Goal: Information Seeking & Learning: Learn about a topic

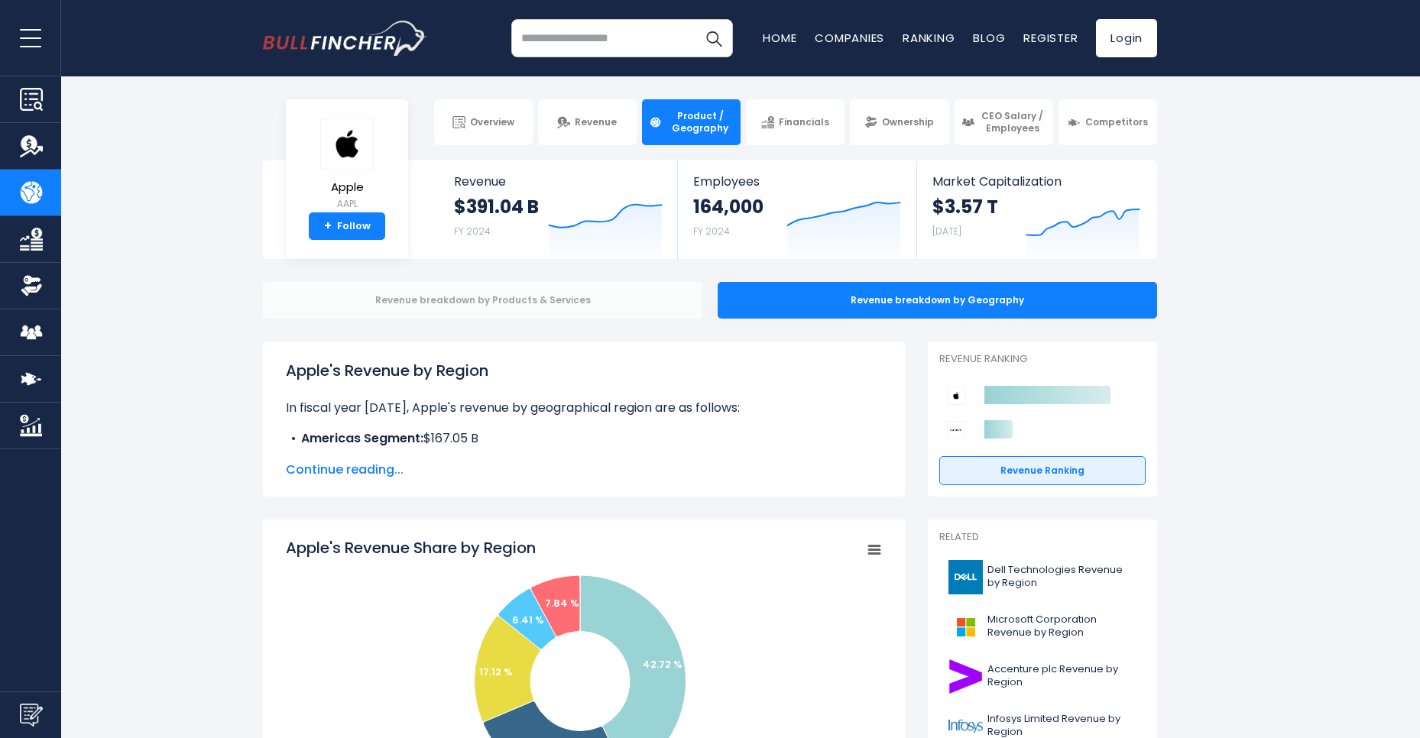
click at [473, 297] on div "Revenue breakdown by Products & Services" at bounding box center [482, 300] width 439 height 37
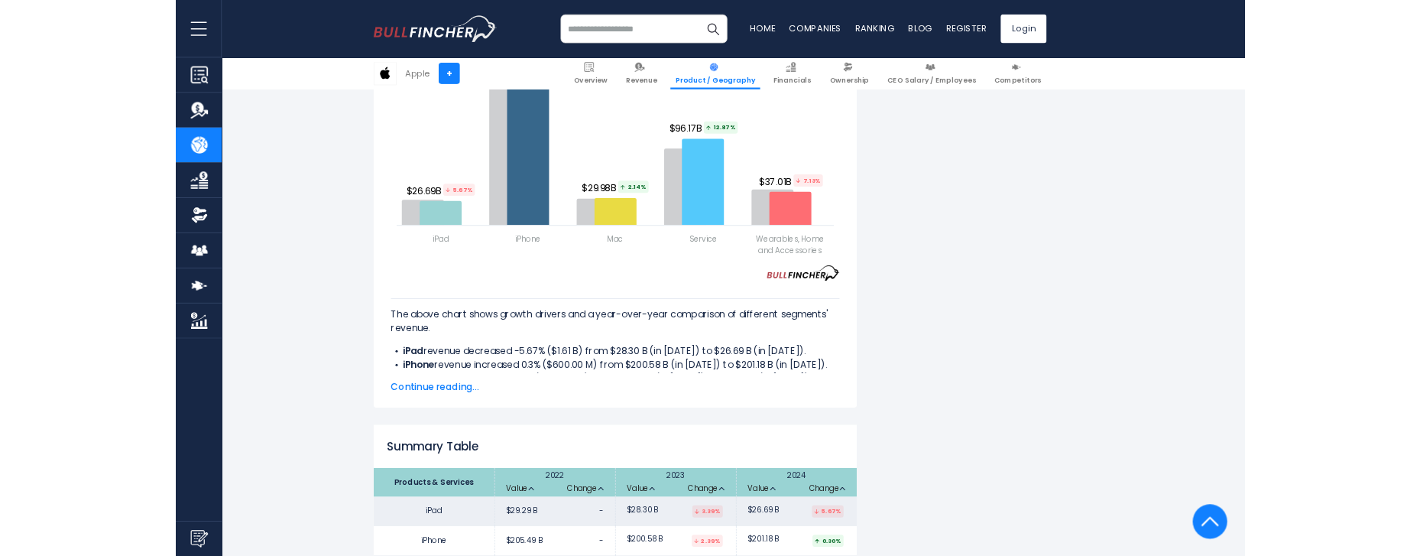
scroll to position [2109, 0]
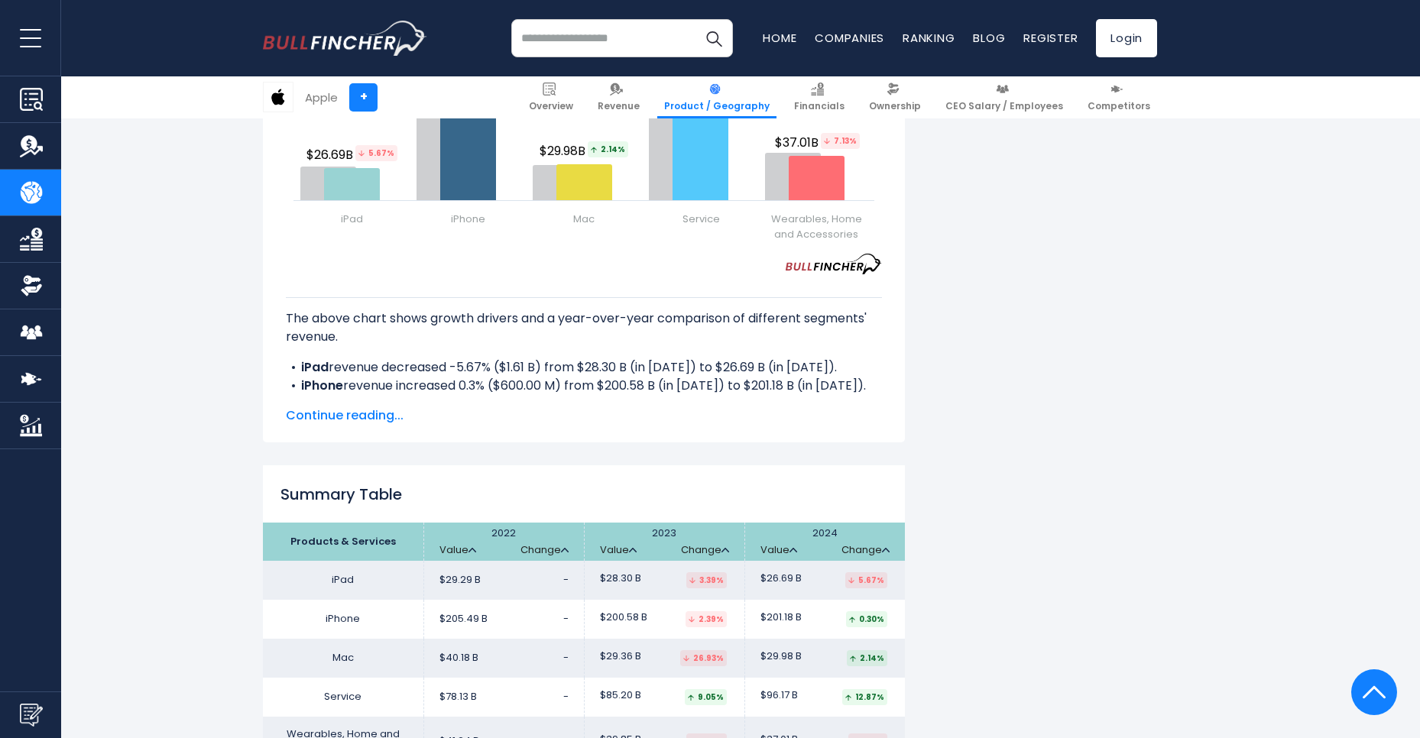
click at [369, 407] on span "Continue reading..." at bounding box center [584, 416] width 596 height 18
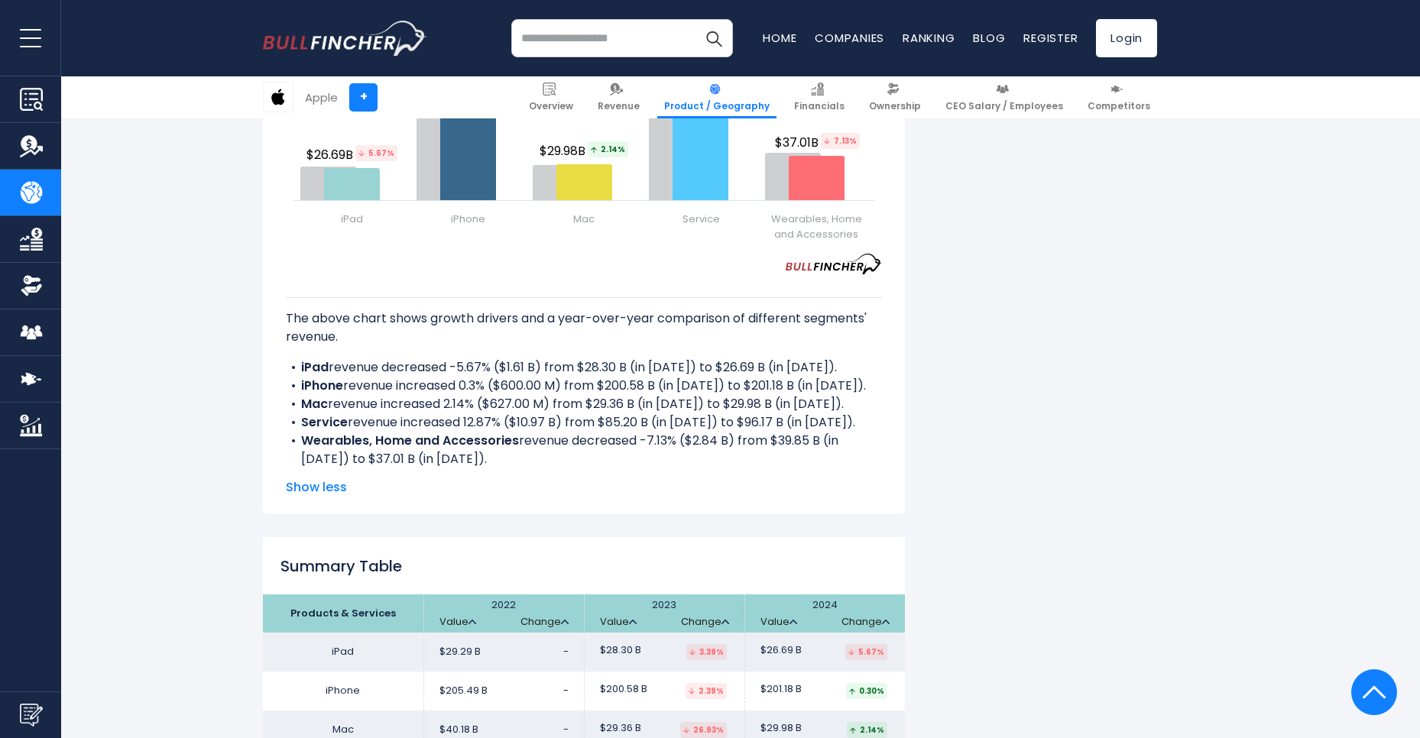
click at [326, 478] on span "Show less" at bounding box center [584, 487] width 596 height 18
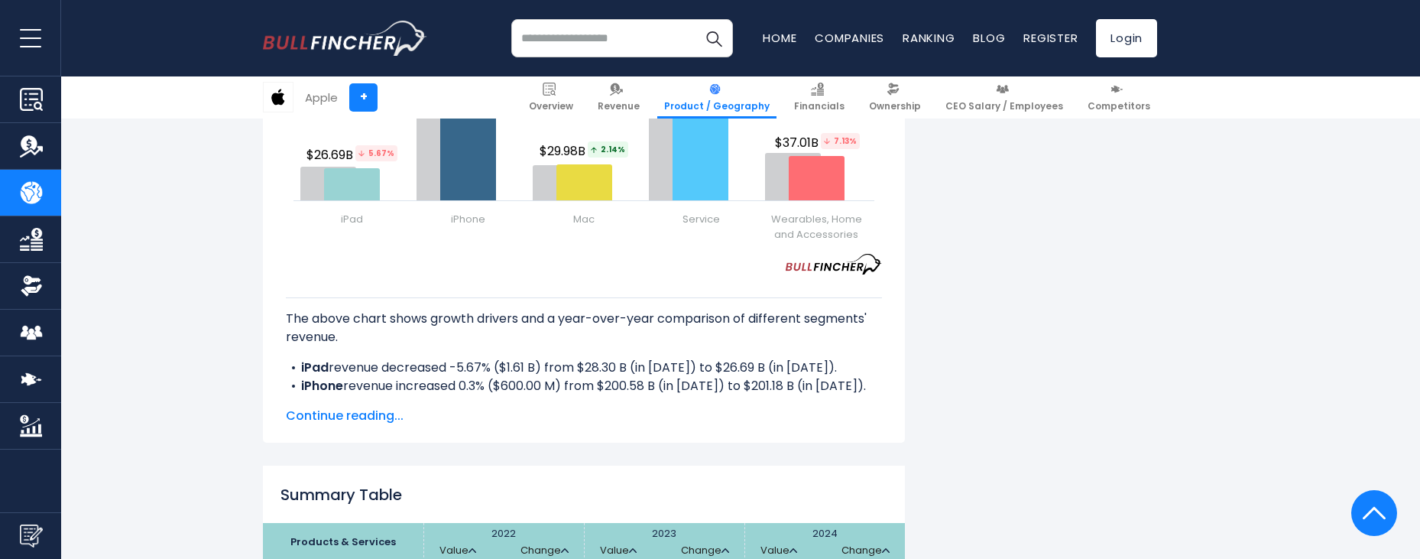
click at [373, 407] on span "Continue reading..." at bounding box center [584, 416] width 596 height 18
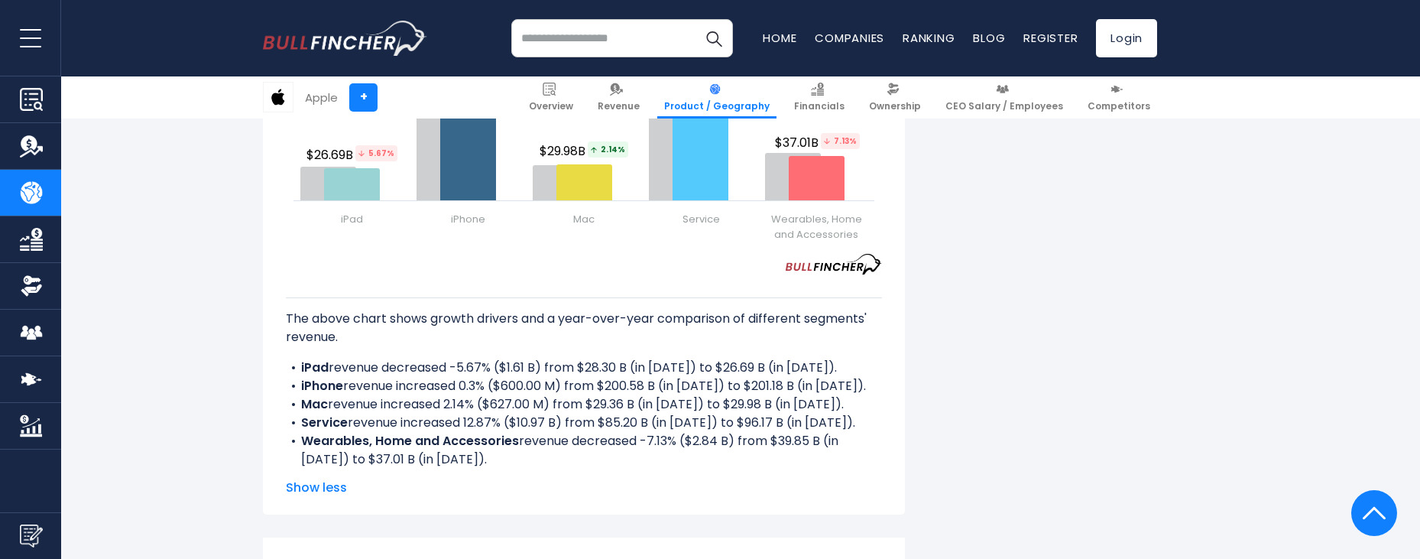
click at [300, 478] on span "Show less" at bounding box center [584, 487] width 596 height 18
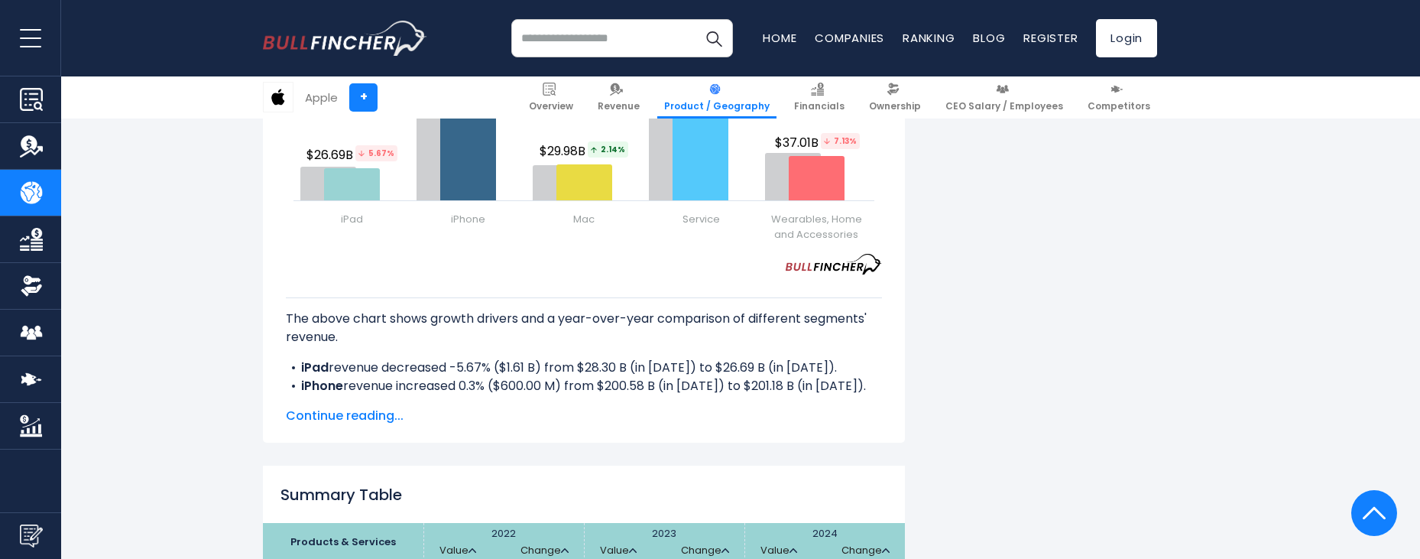
click at [339, 407] on span "Continue reading..." at bounding box center [584, 416] width 596 height 18
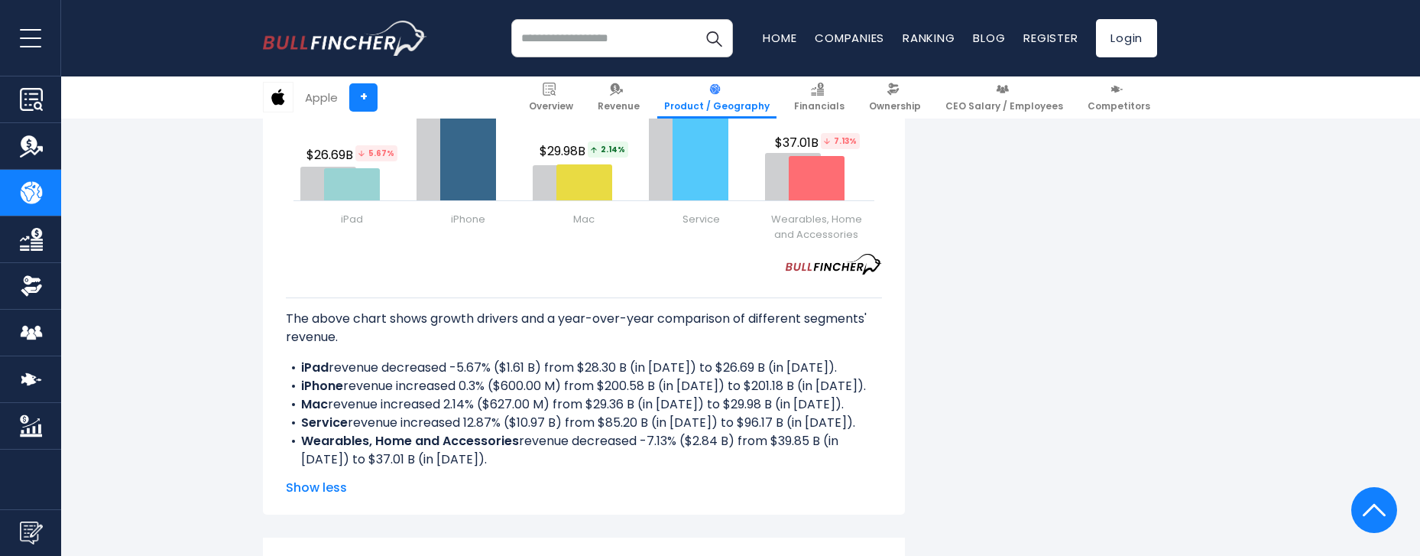
click at [327, 478] on span "Show less" at bounding box center [584, 487] width 596 height 18
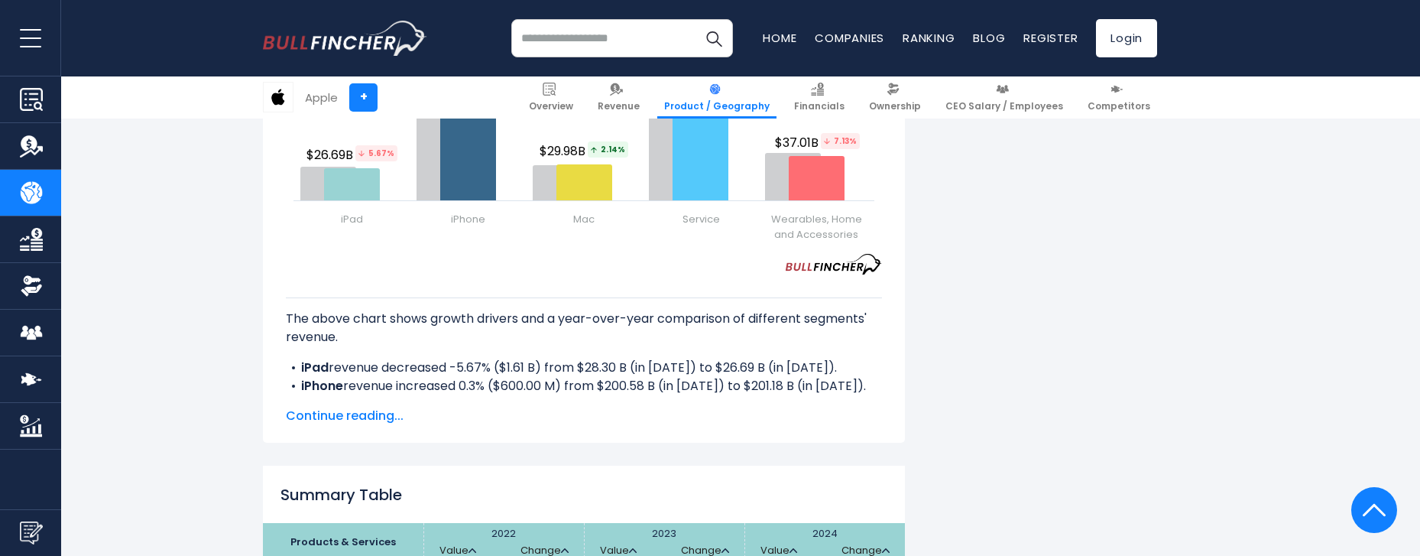
click at [345, 407] on span "Continue reading..." at bounding box center [584, 416] width 596 height 18
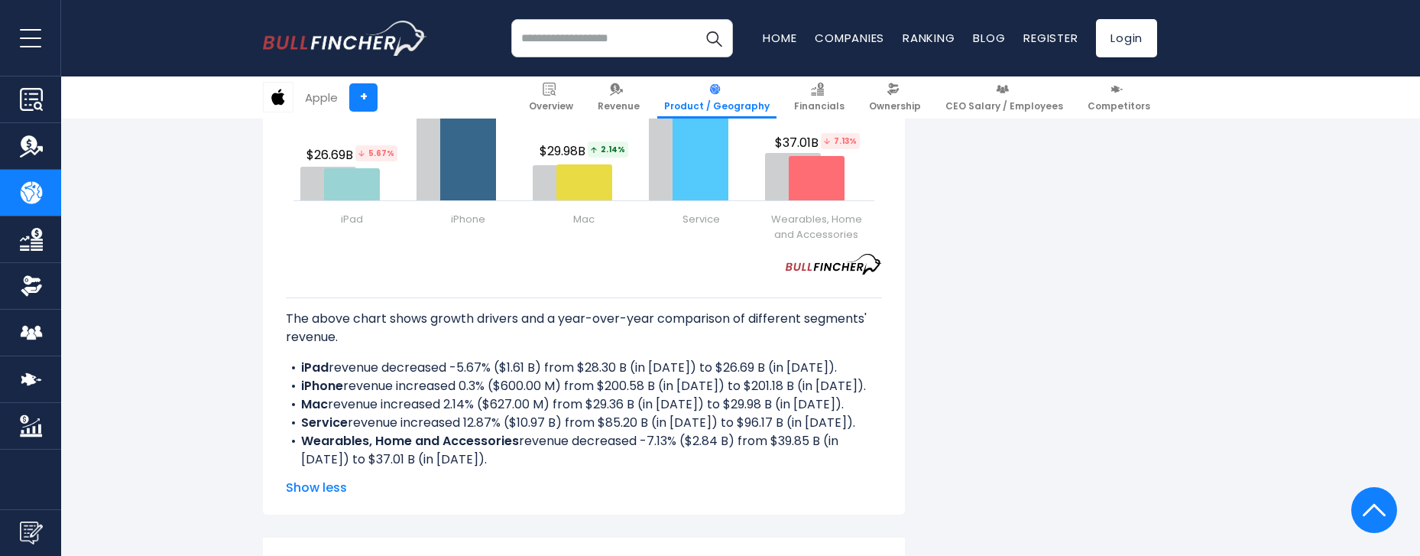
click at [339, 478] on span "Show less" at bounding box center [584, 487] width 596 height 18
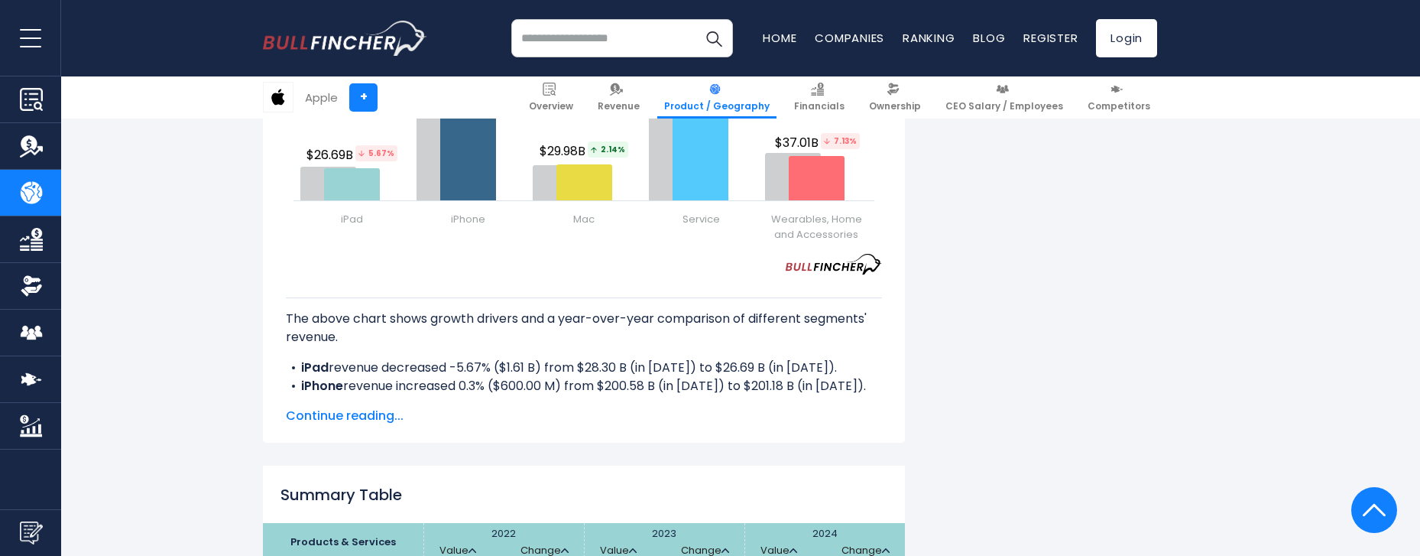
click at [336, 407] on span "Continue reading..." at bounding box center [584, 416] width 596 height 18
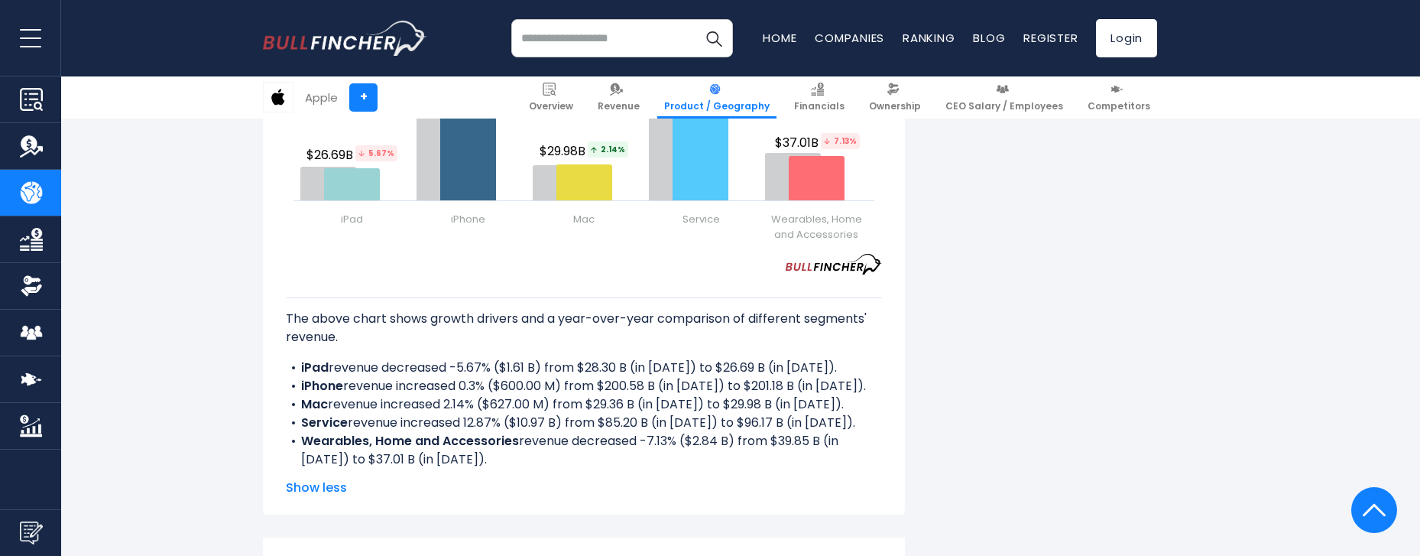
click at [313, 478] on span "Show less" at bounding box center [584, 487] width 596 height 18
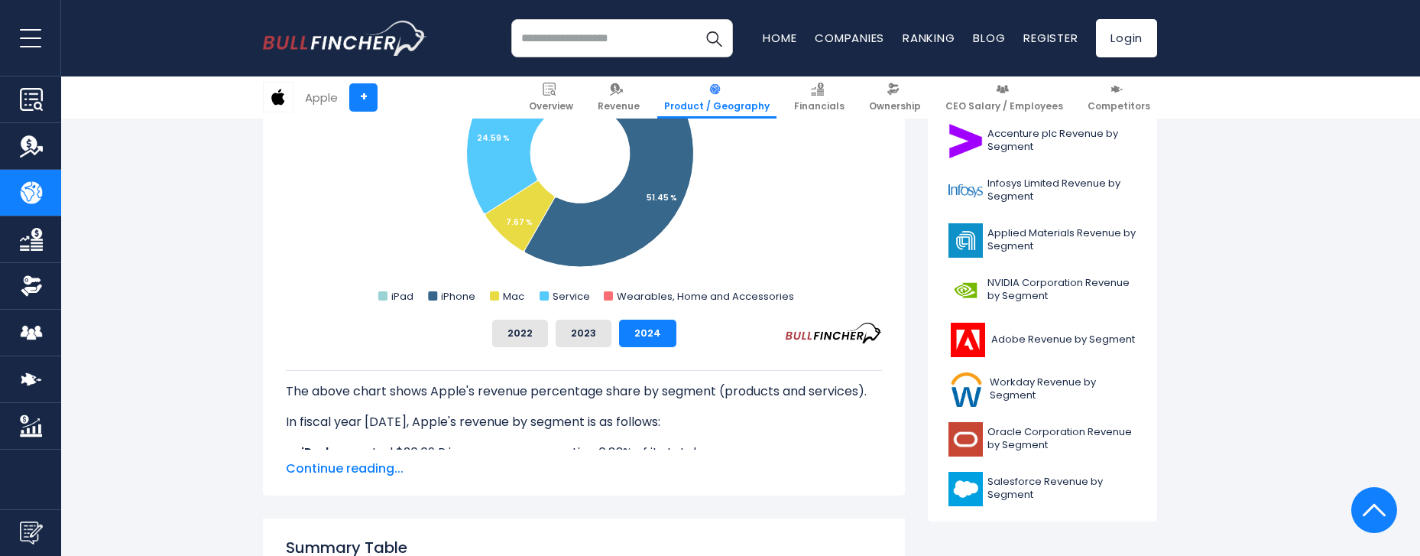
scroll to position [550, 0]
click at [339, 470] on span "Continue reading..." at bounding box center [584, 469] width 596 height 18
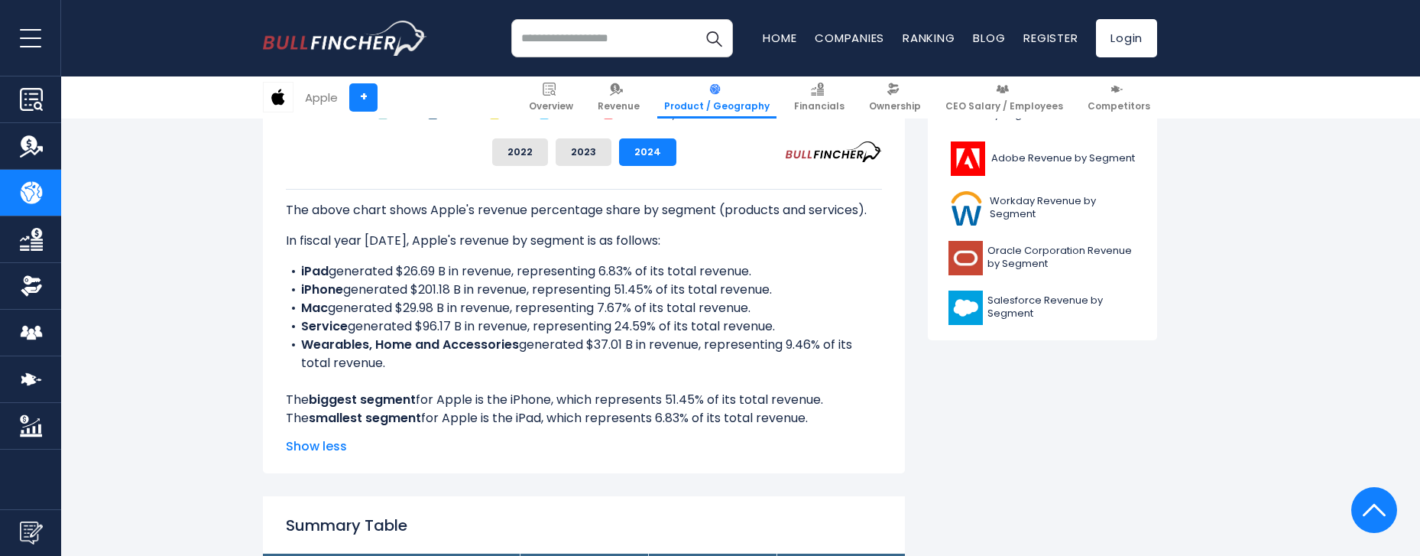
scroll to position [734, 0]
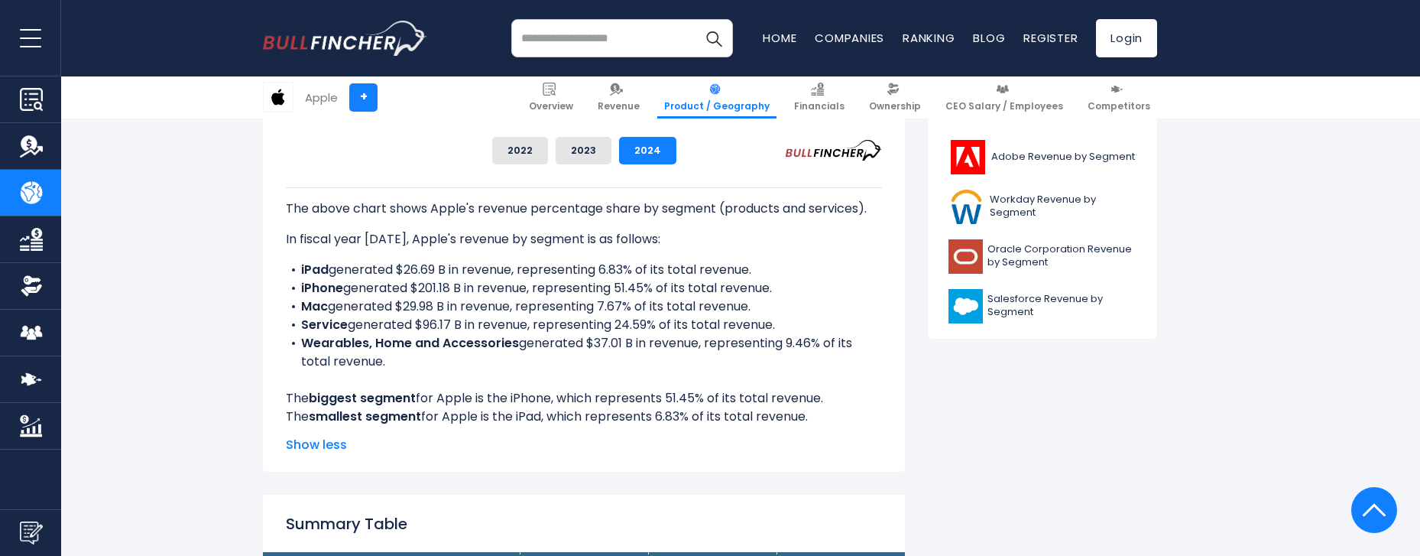
click at [335, 449] on span "Show less" at bounding box center [584, 445] width 596 height 18
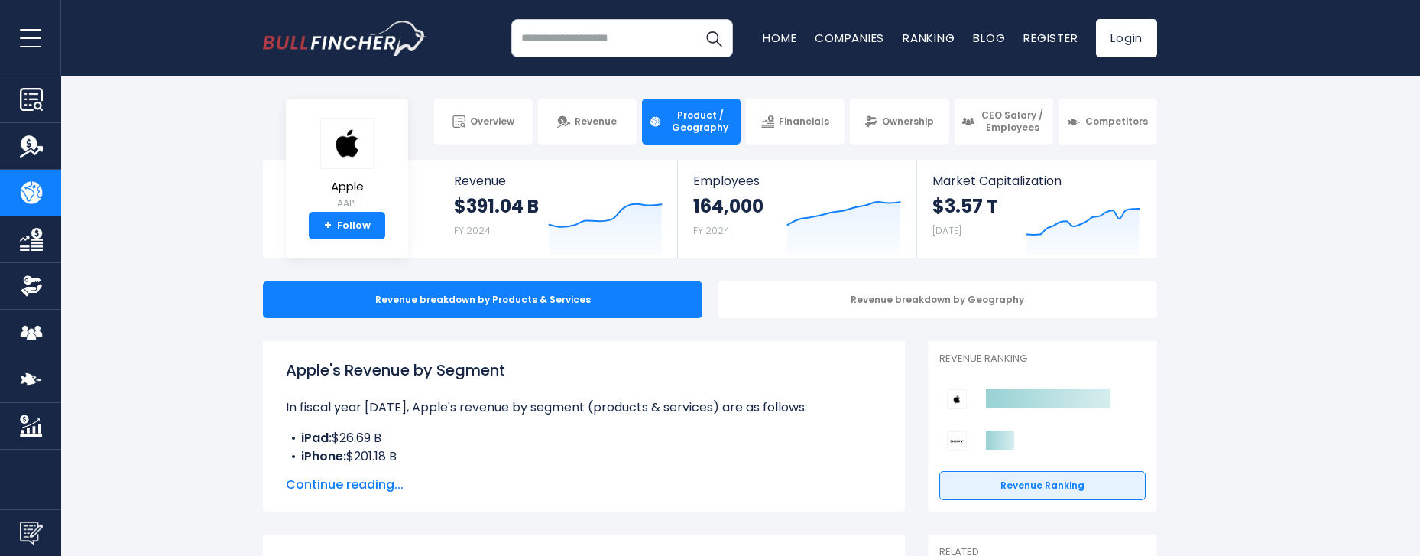
scroll to position [0, 0]
click at [850, 317] on div "Revenue breakdown by Geography" at bounding box center [937, 300] width 439 height 37
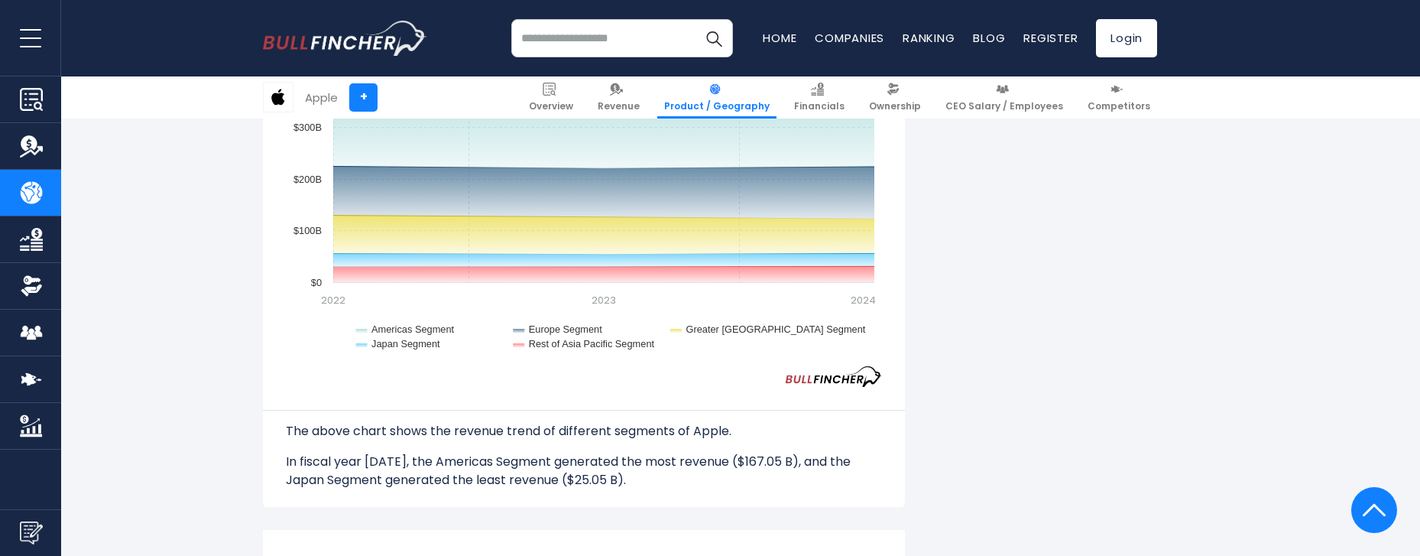
scroll to position [1559, 0]
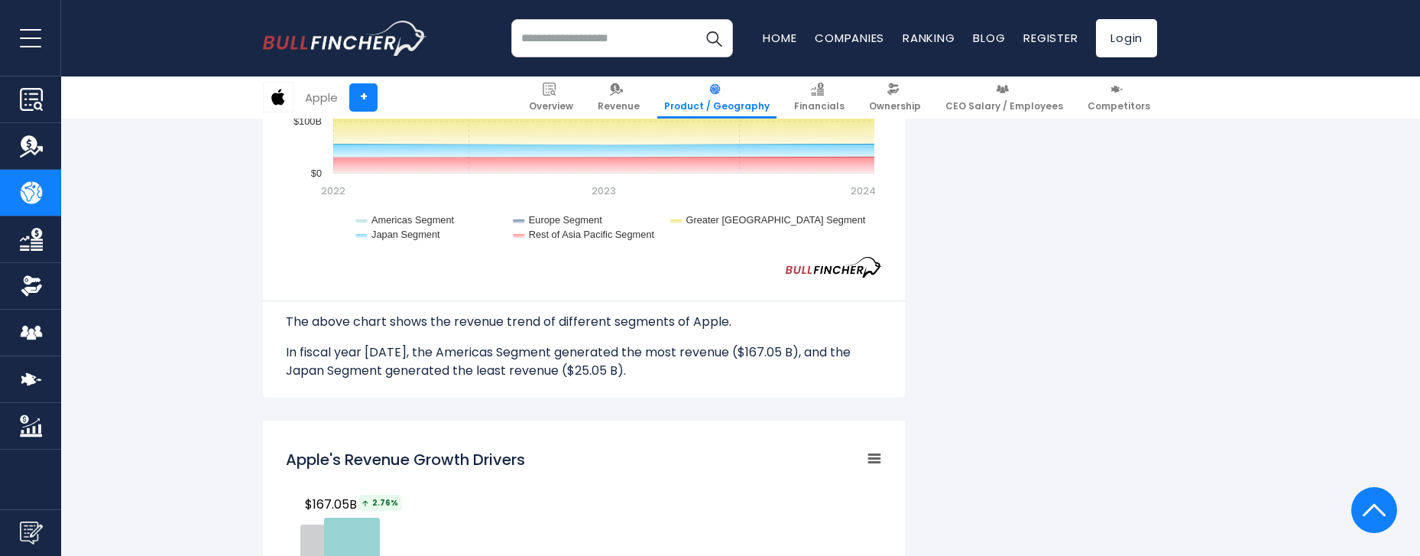
click at [627, 346] on p "In fiscal year [DATE], the Americas Segment generated the most revenue ($167.05…" at bounding box center [584, 361] width 596 height 37
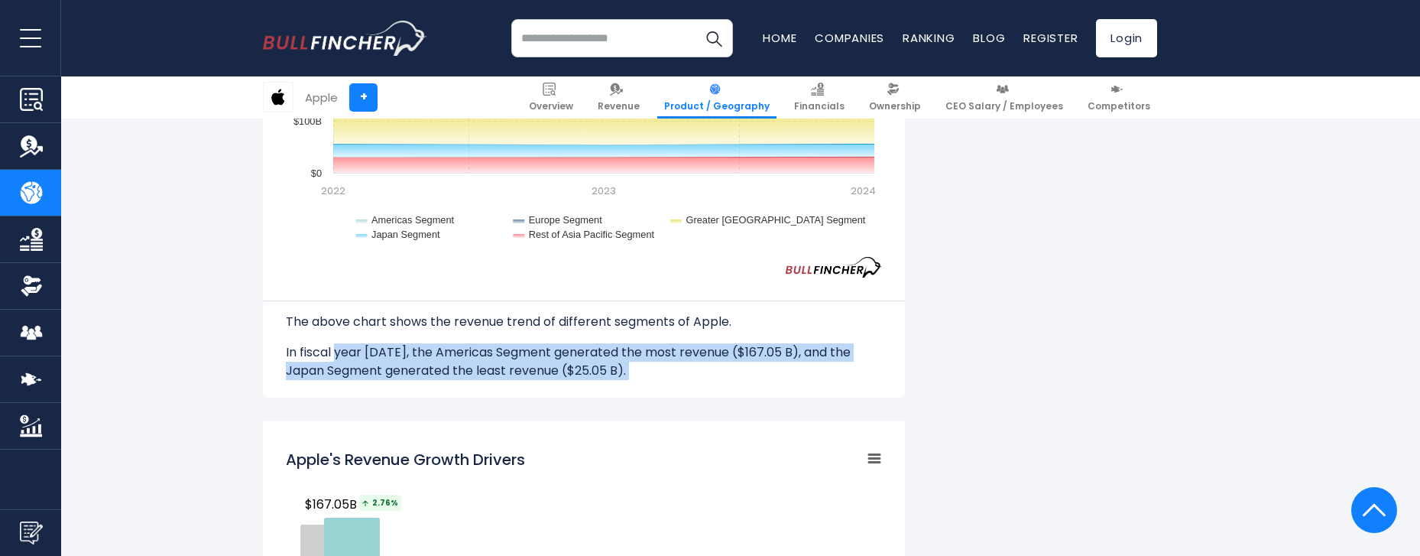
drag, startPoint x: 627, startPoint y: 346, endPoint x: 342, endPoint y: 324, distance: 285.9
click at [342, 343] on p "In fiscal year [DATE], the Americas Segment generated the most revenue ($167.05…" at bounding box center [584, 361] width 596 height 37
click at [418, 343] on p "In fiscal year [DATE], the Americas Segment generated the most revenue ($167.05…" at bounding box center [584, 361] width 596 height 37
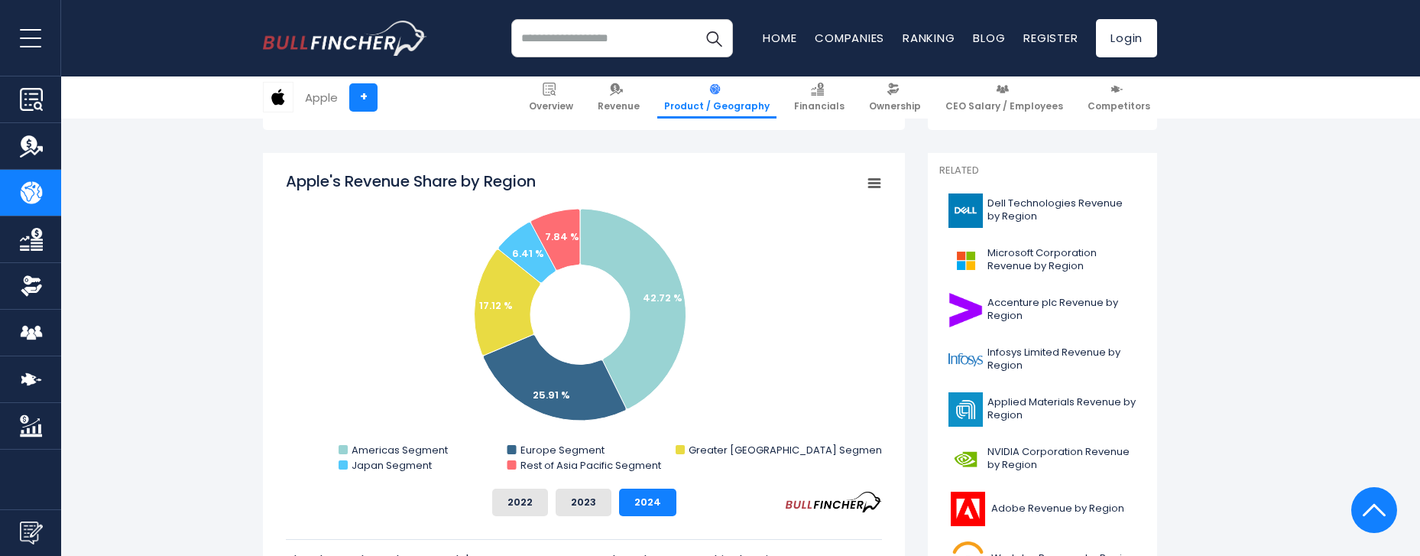
scroll to position [0, 0]
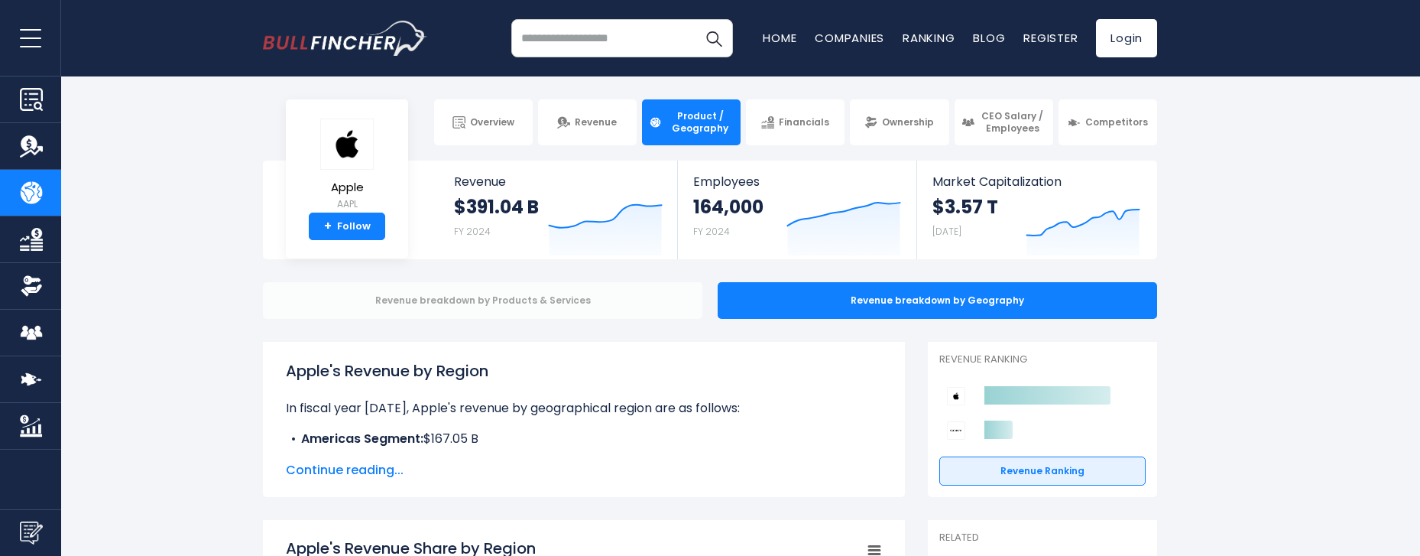
click at [550, 303] on div "Revenue breakdown by Products & Services" at bounding box center [482, 300] width 439 height 37
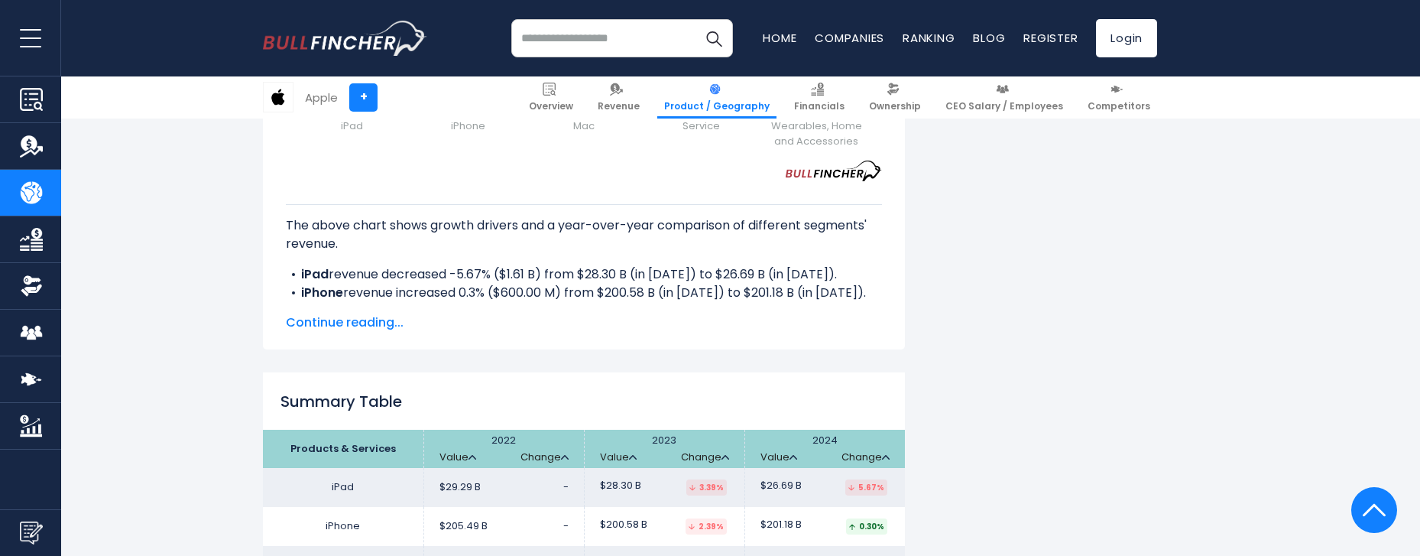
scroll to position [2201, 0]
